Goal: Task Accomplishment & Management: Complete application form

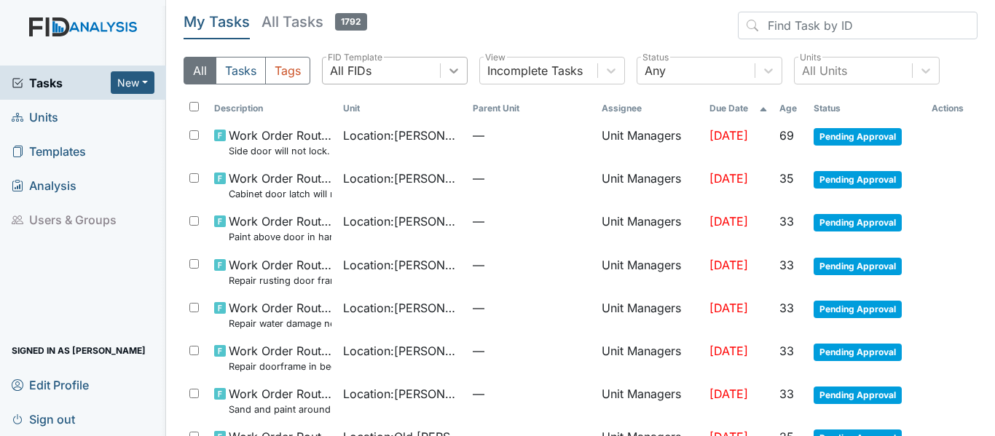
click at [448, 66] on icon at bounding box center [453, 70] width 15 height 15
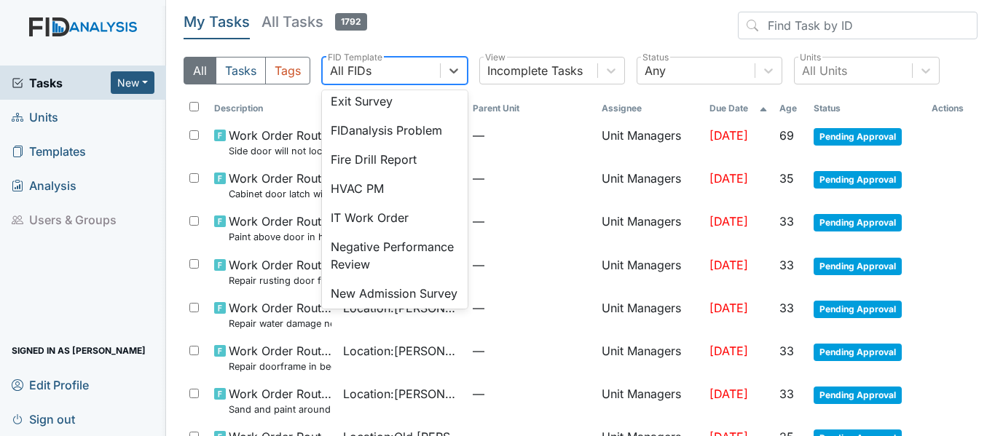
scroll to position [253, 0]
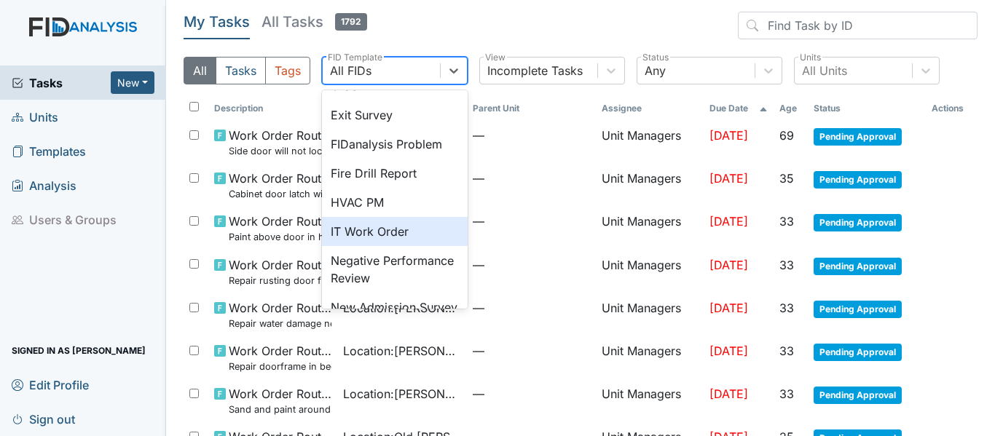
click at [387, 246] on div "IT Work Order" at bounding box center [395, 231] width 146 height 29
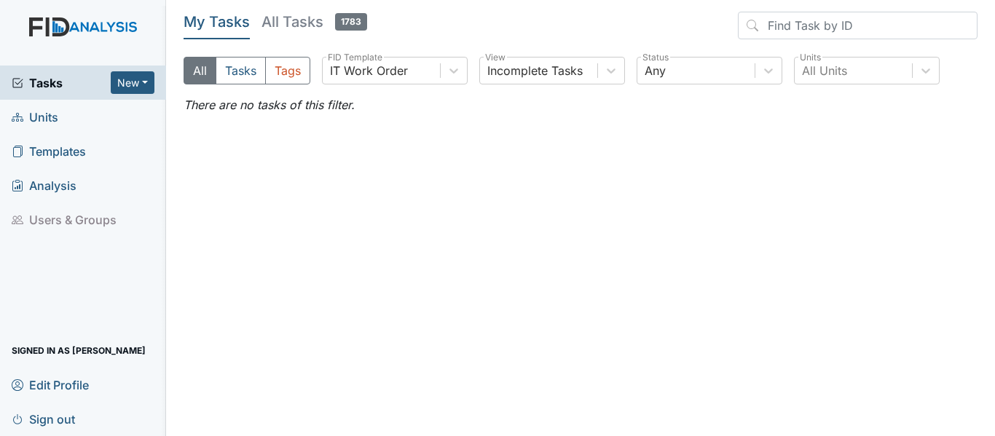
click at [53, 117] on span "Units" at bounding box center [35, 117] width 47 height 23
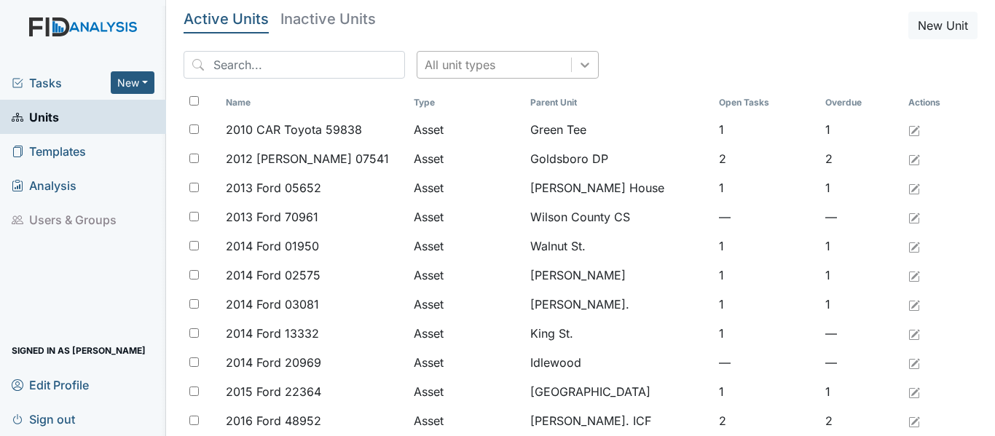
click at [577, 71] on icon at bounding box center [584, 65] width 15 height 15
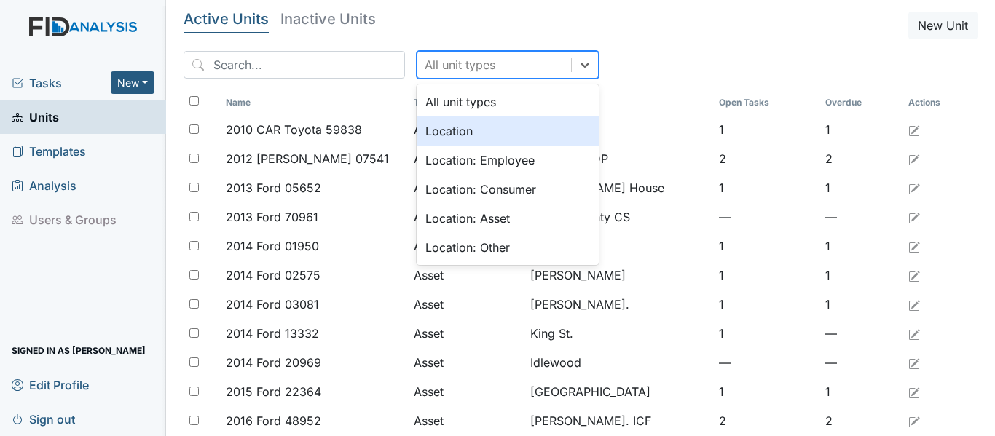
click at [439, 133] on div "Location" at bounding box center [507, 130] width 182 height 29
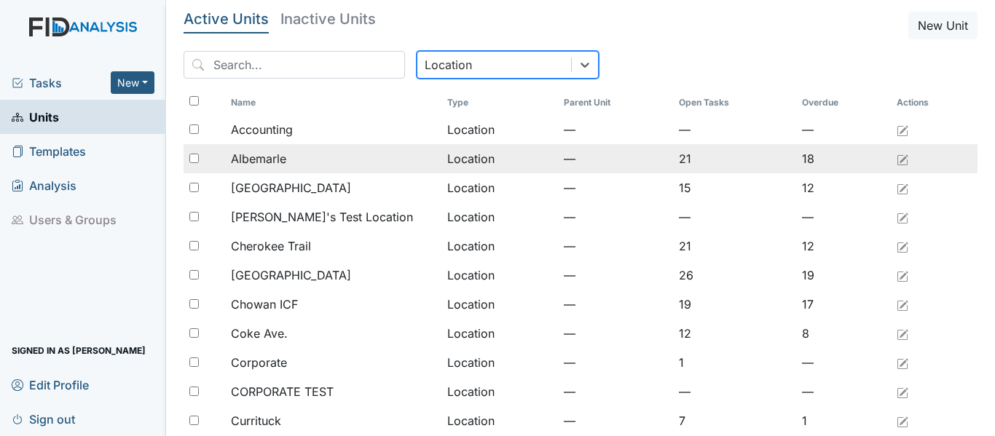
click at [266, 162] on span "Albemarle" at bounding box center [258, 158] width 55 height 17
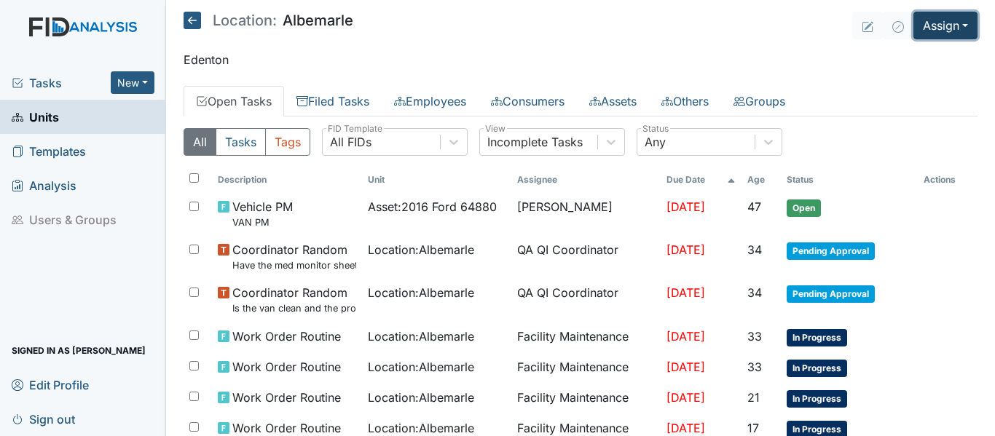
click at [917, 31] on button "Assign" at bounding box center [945, 26] width 64 height 28
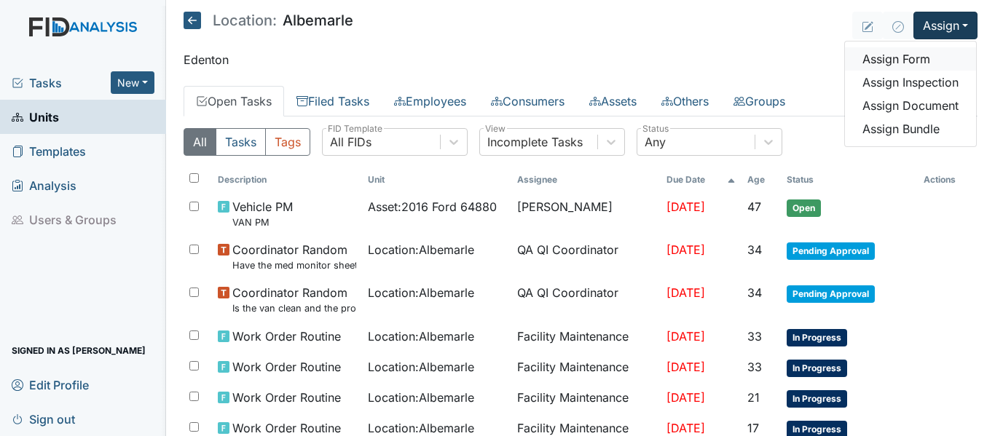
click at [895, 52] on link "Assign Form" at bounding box center [910, 58] width 131 height 23
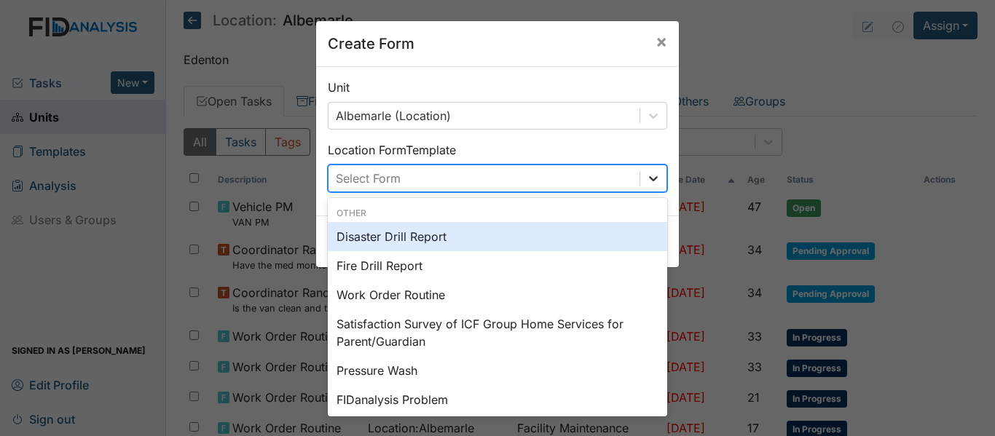
click at [651, 180] on icon at bounding box center [653, 178] width 15 height 15
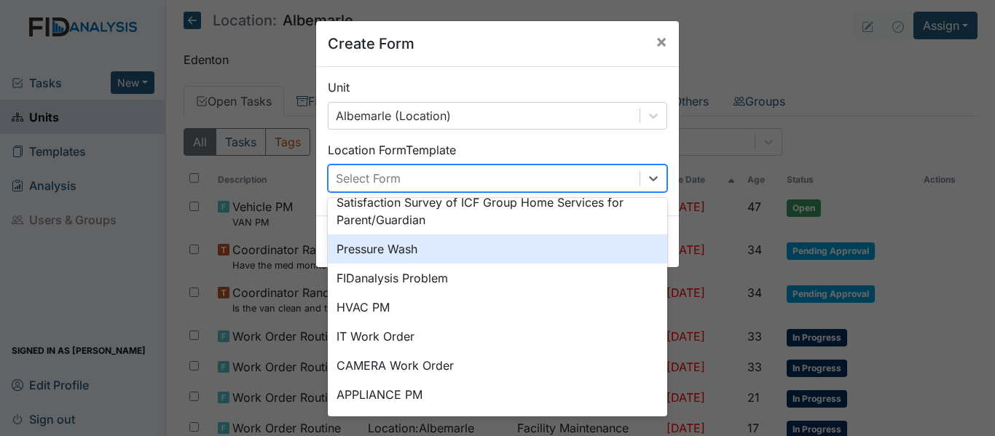
scroll to position [146, 0]
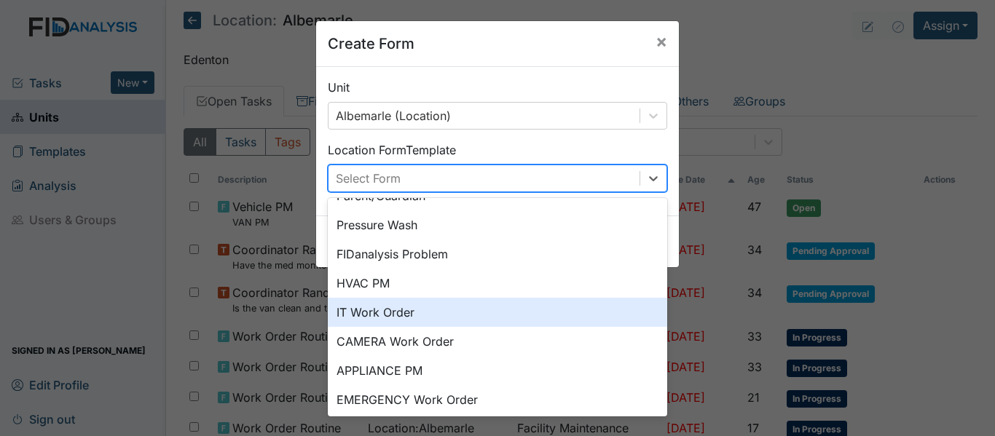
click at [374, 314] on div "IT Work Order" at bounding box center [497, 312] width 339 height 29
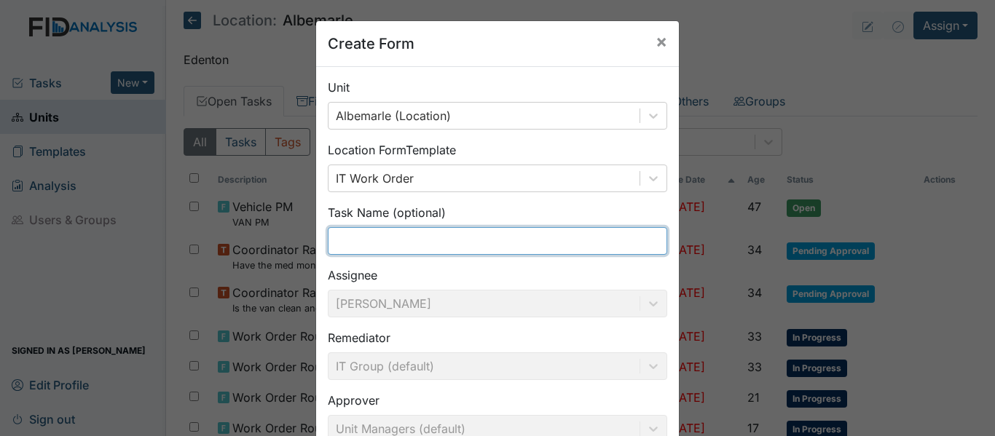
click at [385, 240] on input "text" at bounding box center [497, 241] width 339 height 28
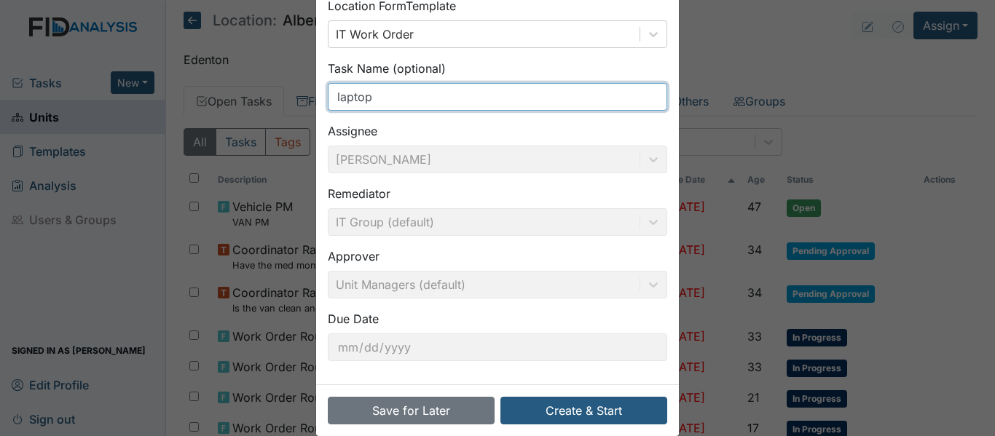
scroll to position [165, 0]
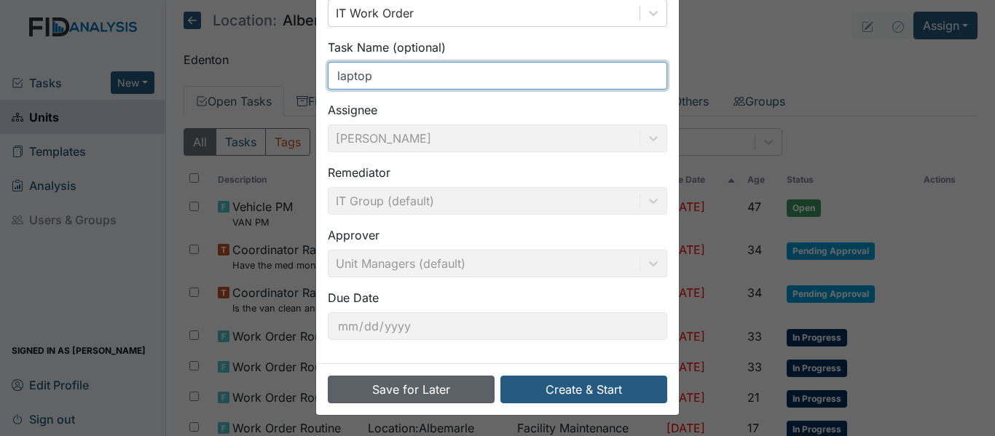
type input "laptop"
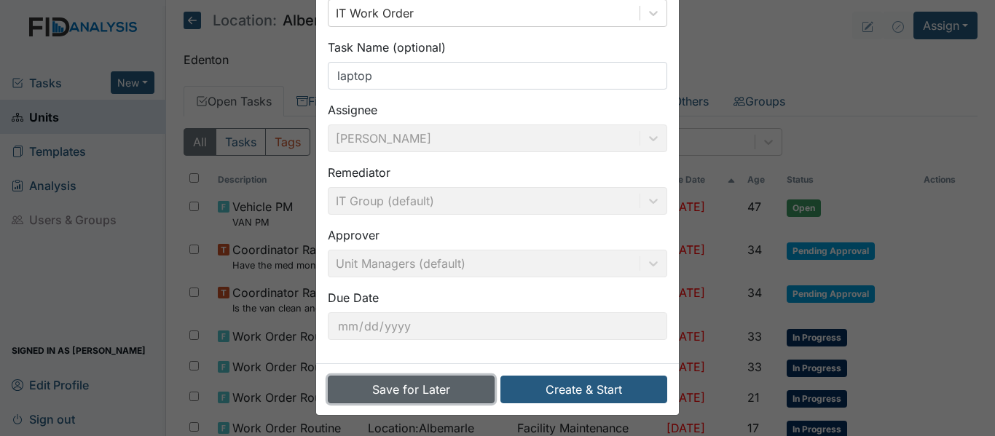
click at [379, 393] on button "Save for Later" at bounding box center [411, 390] width 167 height 28
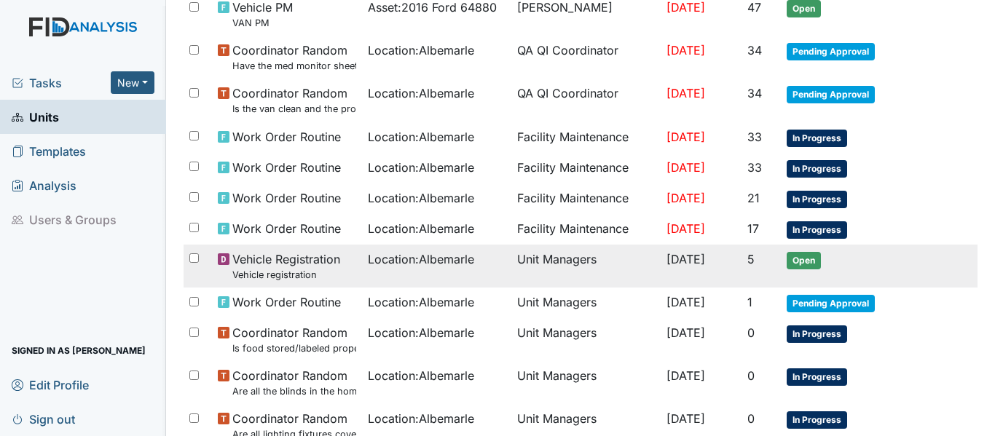
scroll to position [291, 0]
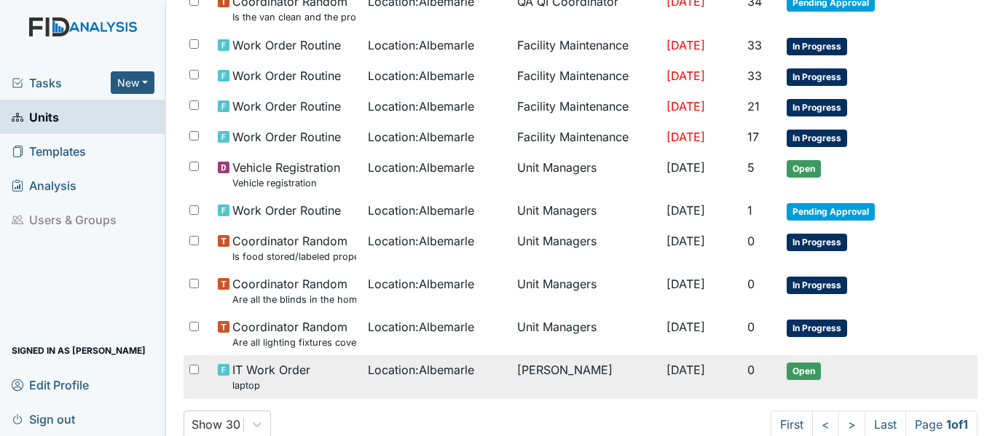
click at [387, 377] on span "Location : Albemarle" at bounding box center [421, 369] width 106 height 17
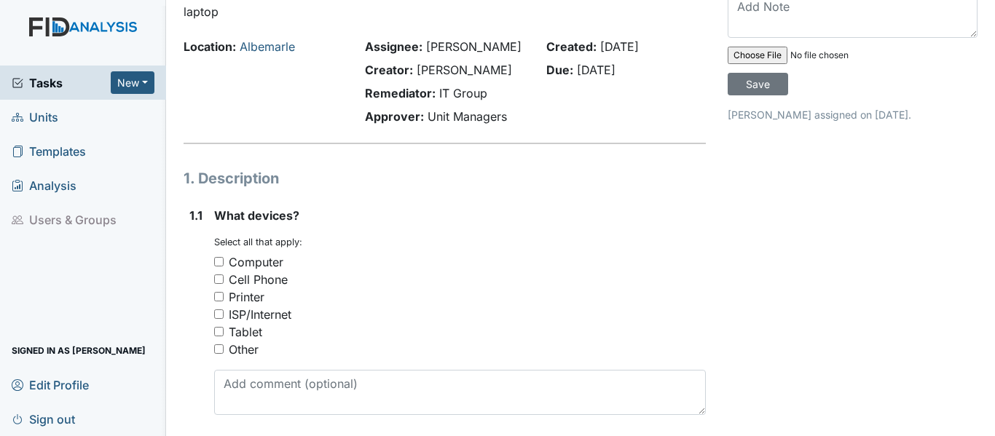
scroll to position [146, 0]
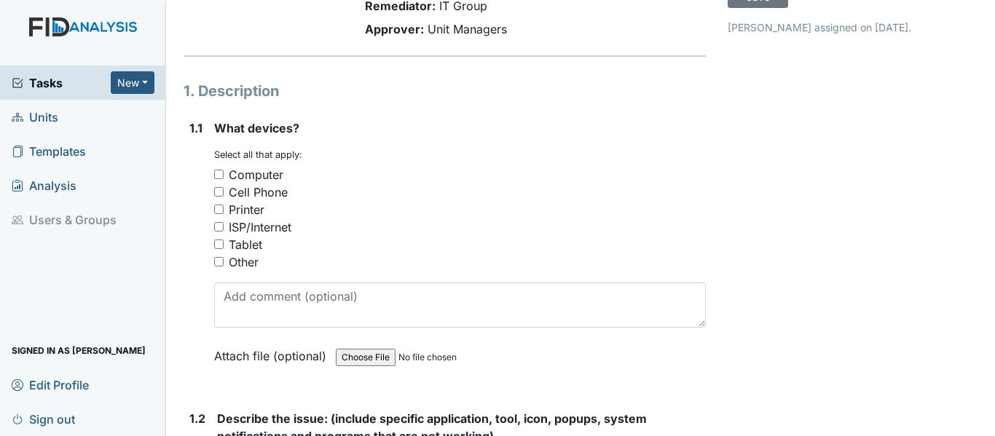
click at [215, 174] on input "Computer" at bounding box center [218, 174] width 9 height 9
checkbox input "true"
click at [221, 191] on input "Cell Phone" at bounding box center [218, 191] width 9 height 9
checkbox input "true"
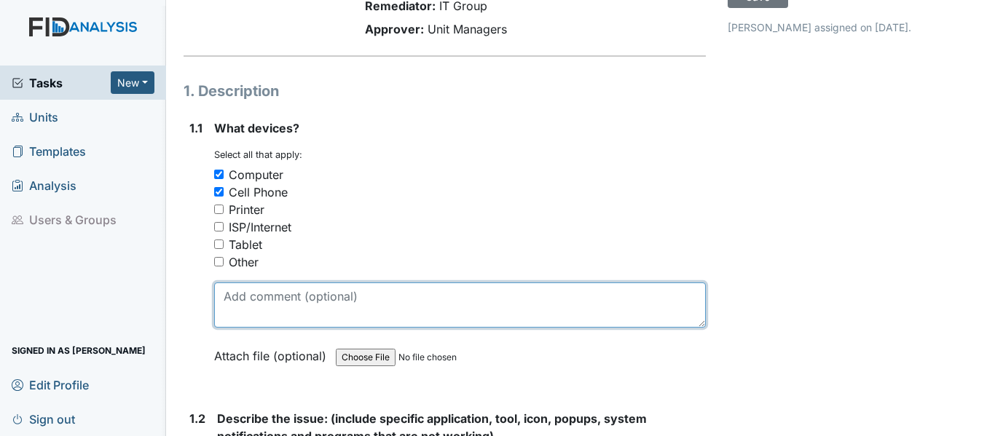
click at [264, 290] on textarea at bounding box center [459, 304] width 491 height 45
type textarea "p"
drag, startPoint x: 224, startPoint y: 299, endPoint x: 568, endPoint y: 293, distance: 344.4
click at [568, 293] on textarea "lap top and cell phone needed for new HM start date 10/13/25" at bounding box center [459, 304] width 491 height 45
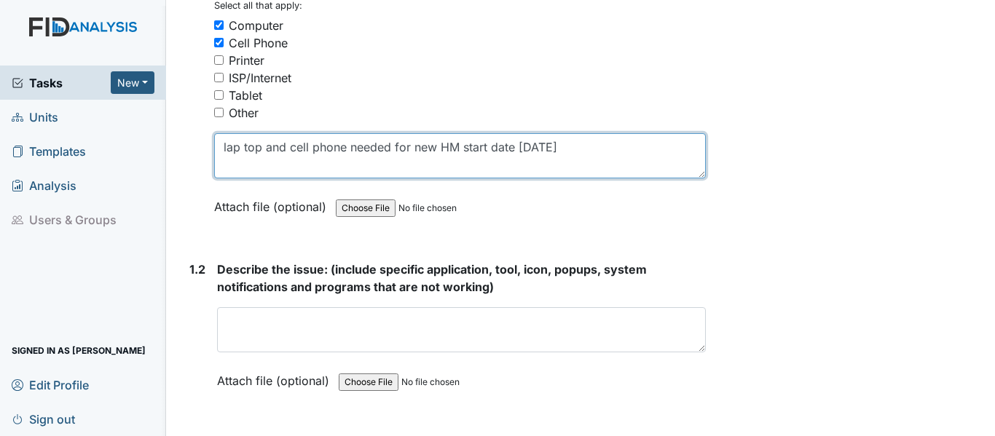
scroll to position [364, 0]
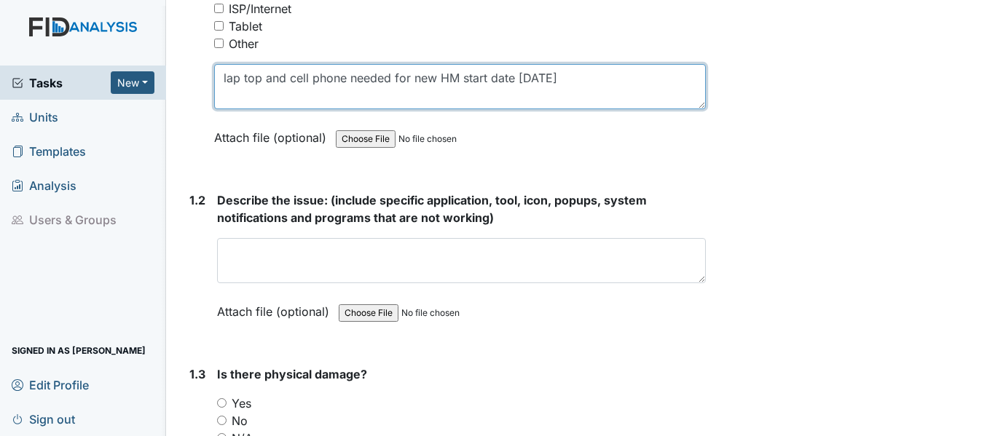
type textarea "lap top and cell phone needed for new HM start date 10/13/25"
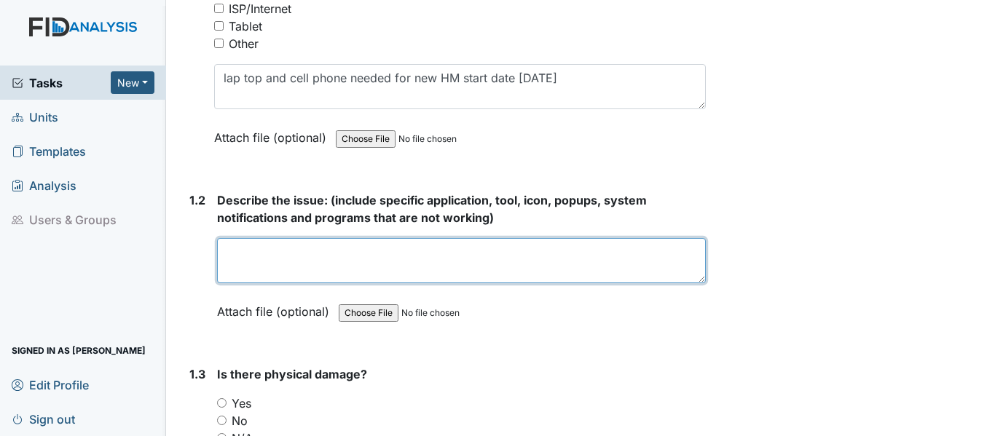
click at [410, 269] on textarea at bounding box center [461, 260] width 489 height 45
paste textarea "lap top and cell phone needed for new HM start date 10/13/25"
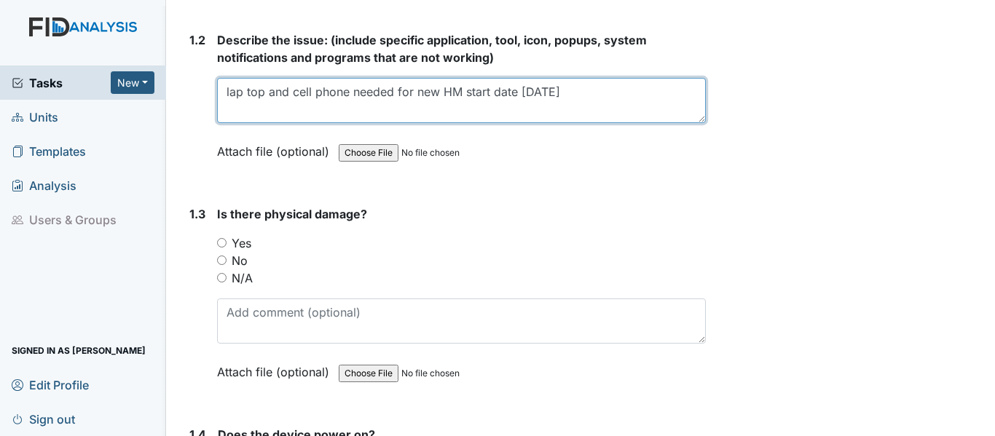
scroll to position [582, 0]
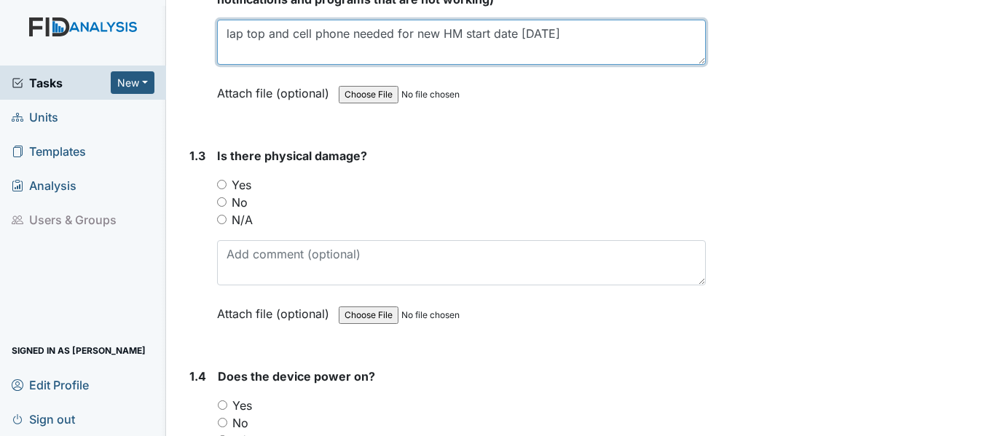
type textarea "lap top and cell phone needed for new HM start date 10/13/25"
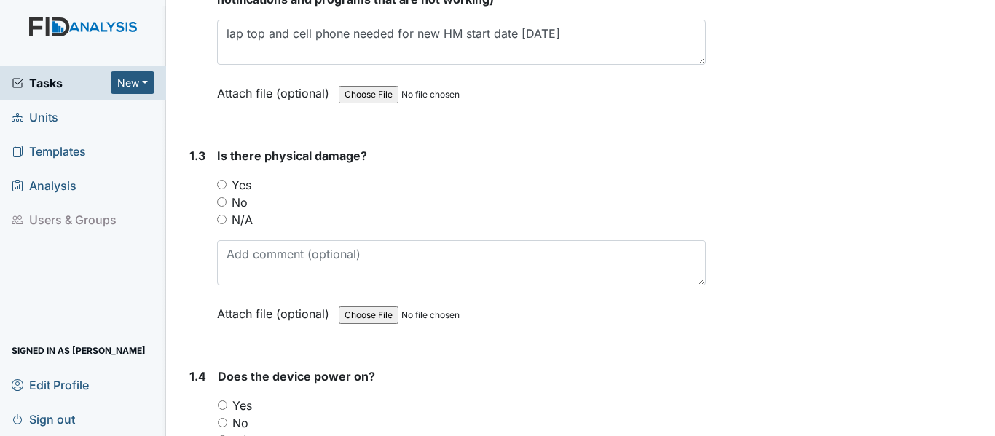
drag, startPoint x: 218, startPoint y: 221, endPoint x: 288, endPoint y: 224, distance: 69.2
click at [219, 221] on input "N/A" at bounding box center [221, 219] width 9 height 9
radio input "true"
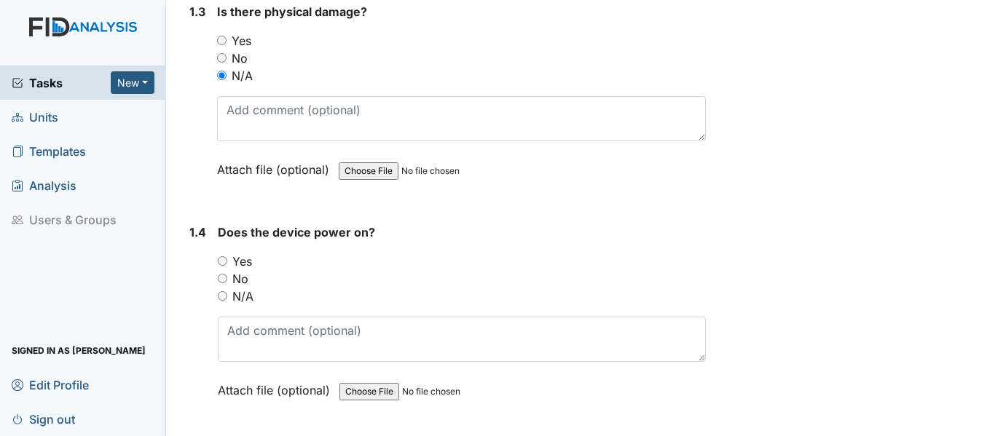
scroll to position [728, 0]
click at [224, 296] on input "N/A" at bounding box center [222, 294] width 9 height 9
radio input "true"
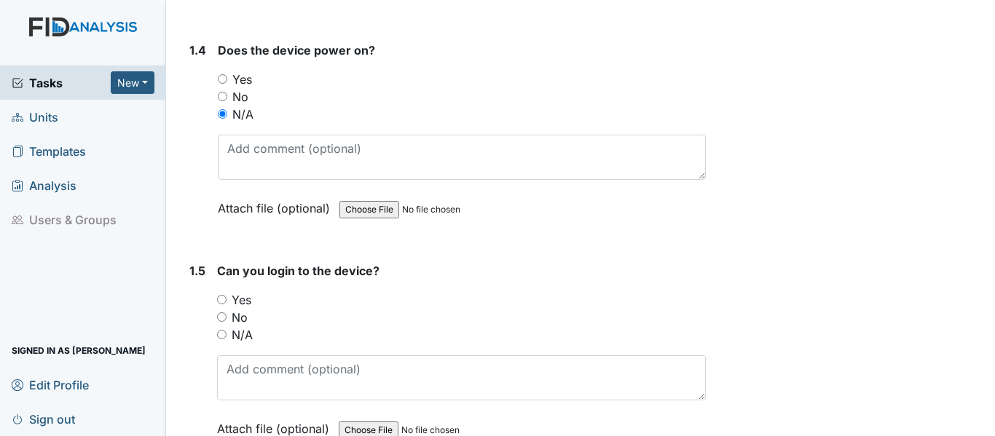
scroll to position [946, 0]
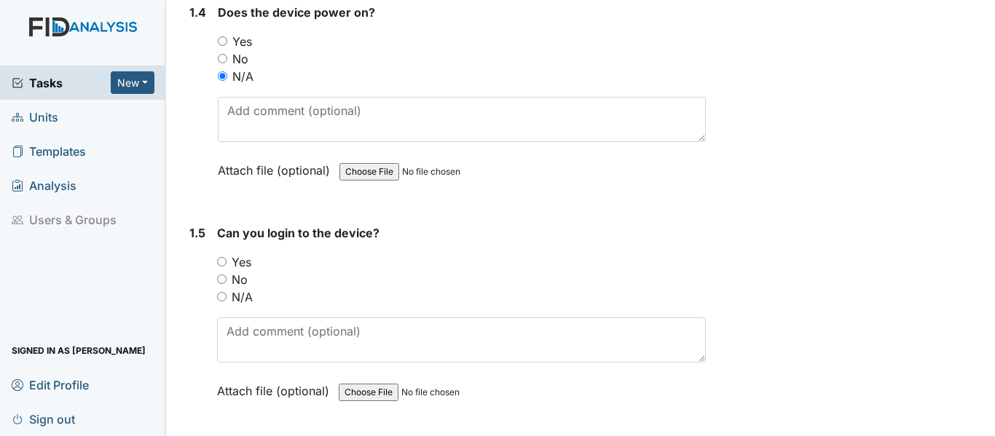
click at [221, 296] on input "N/A" at bounding box center [221, 296] width 9 height 9
radio input "true"
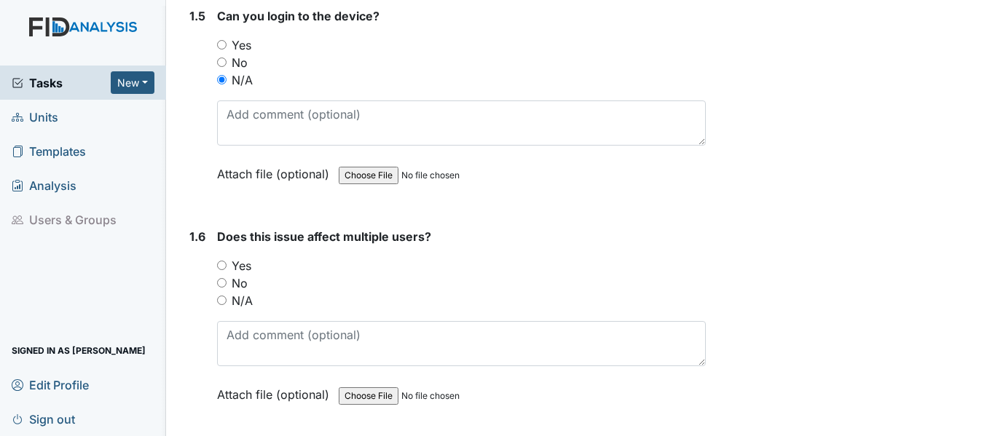
scroll to position [1215, 0]
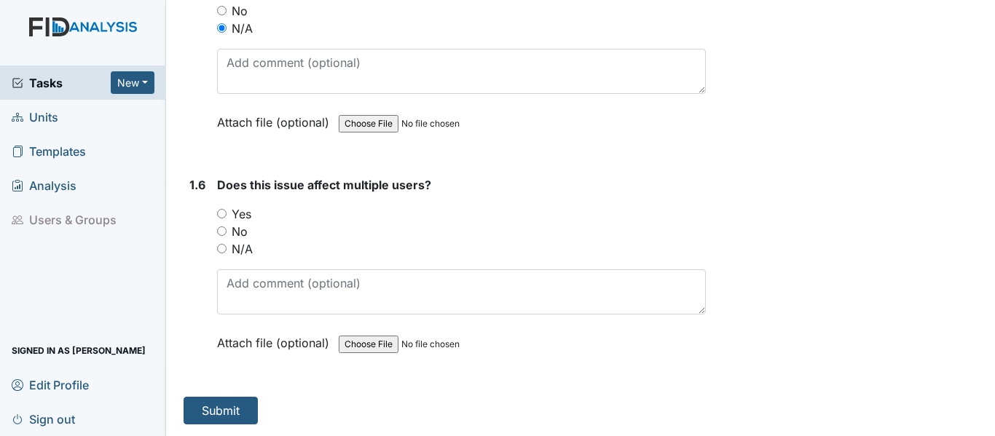
click at [226, 248] on div "N/A" at bounding box center [461, 248] width 489 height 17
click at [221, 245] on input "N/A" at bounding box center [221, 248] width 9 height 9
radio input "true"
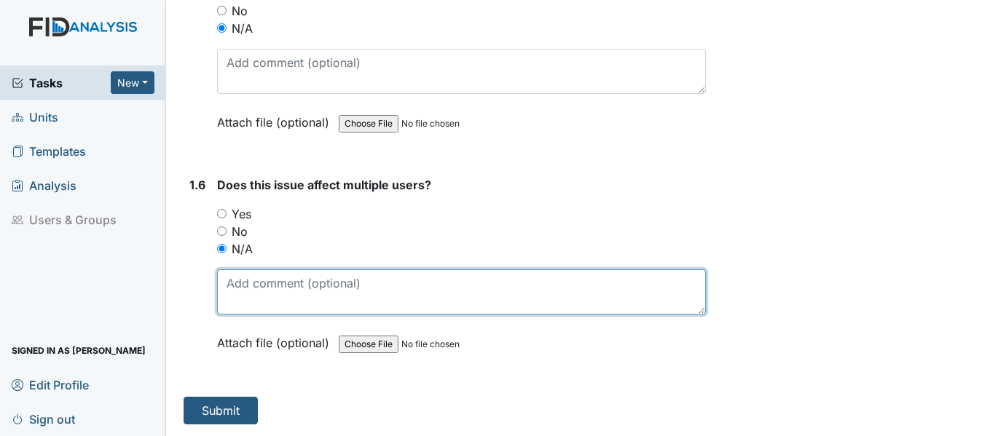
click at [330, 296] on textarea at bounding box center [461, 291] width 489 height 45
paste textarea "lap top and cell phone needed for new HM start date 10/13/25"
type textarea "lap top and cell phone needed for new HM start date 10/13/25"
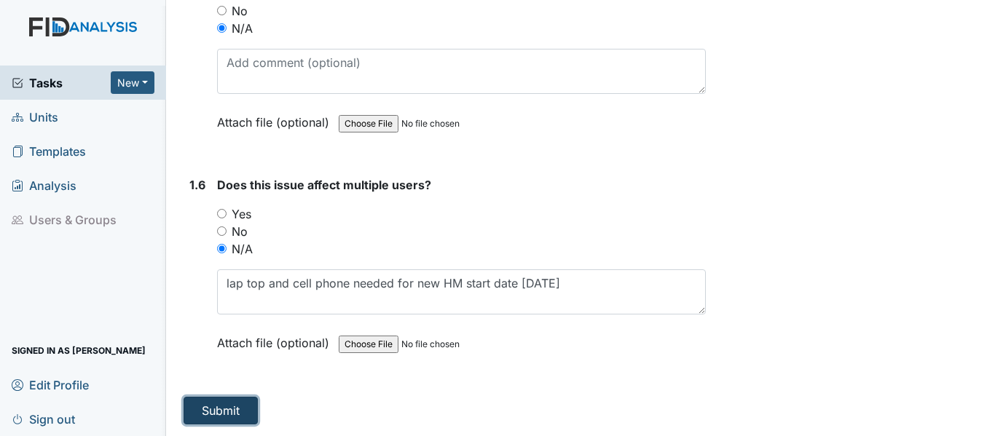
click at [230, 402] on button "Submit" at bounding box center [220, 411] width 74 height 28
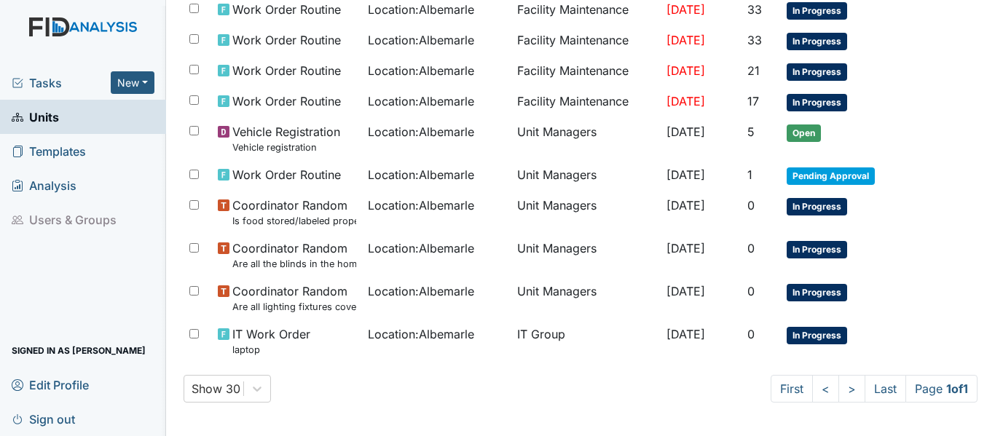
scroll to position [376, 0]
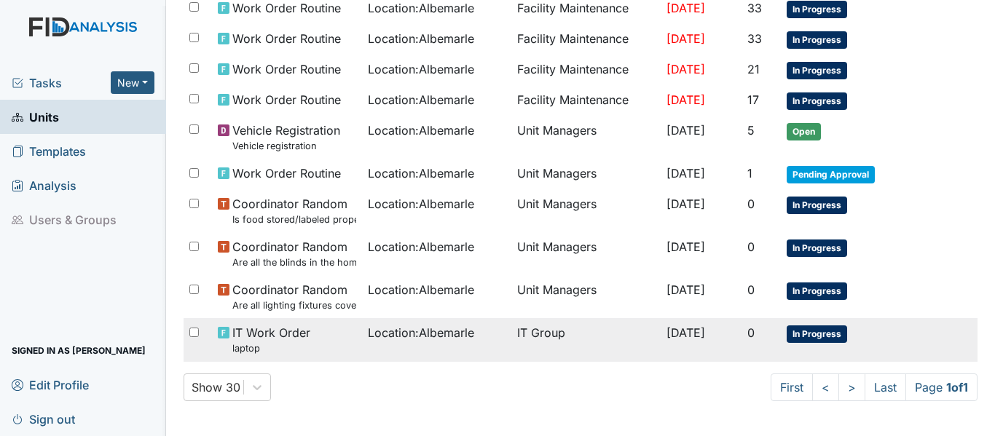
click at [387, 326] on span "Location : [GEOGRAPHIC_DATA]" at bounding box center [421, 332] width 106 height 17
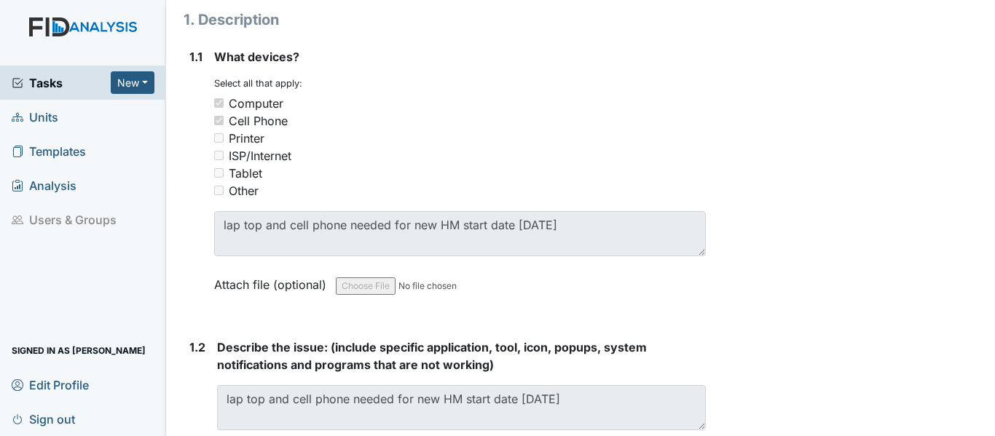
scroll to position [218, 0]
